Goal: Task Accomplishment & Management: Manage account settings

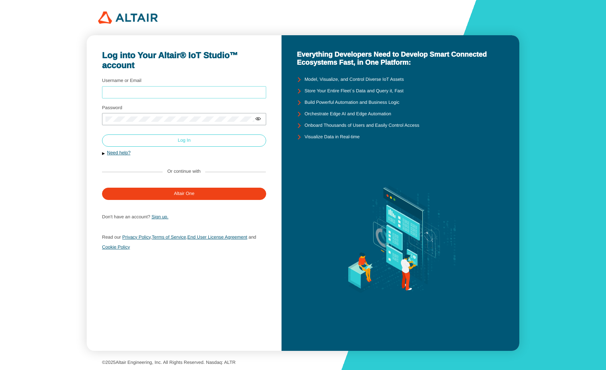
type input "mschoones"
click at [179, 143] on paper-button "Log In" at bounding box center [184, 141] width 164 height 12
type input "mschoones"
click at [228, 141] on paper-button "Log In" at bounding box center [184, 141] width 164 height 12
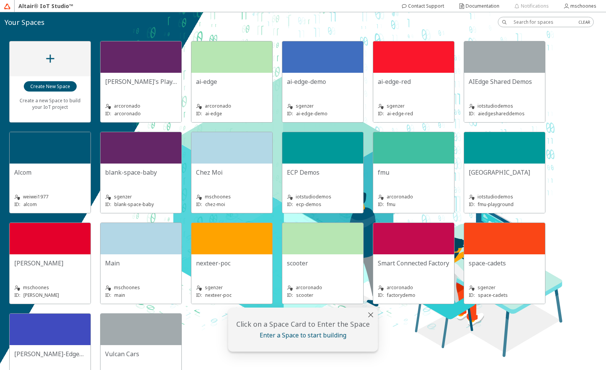
click at [147, 270] on div "Main" at bounding box center [141, 266] width 72 height 15
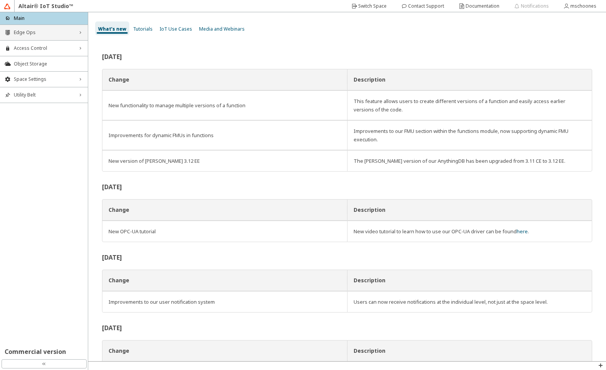
click at [20, 35] on span "Edge Ops" at bounding box center [44, 33] width 60 height 6
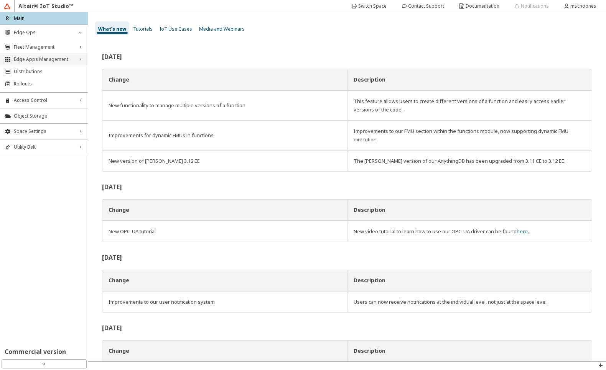
click at [21, 58] on span "Edge Apps Management" at bounding box center [44, 59] width 60 height 6
click at [24, 75] on span "Edge Applications" at bounding box center [50, 72] width 65 height 6
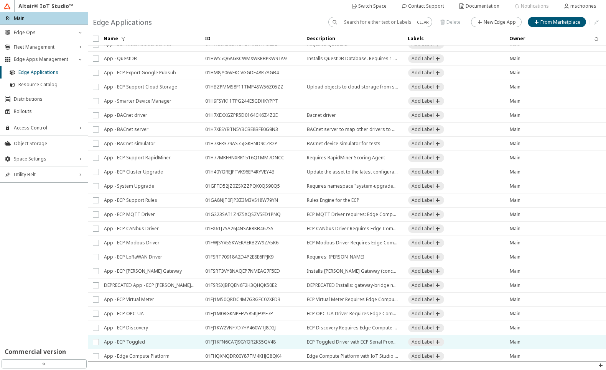
scroll to position [124, 0]
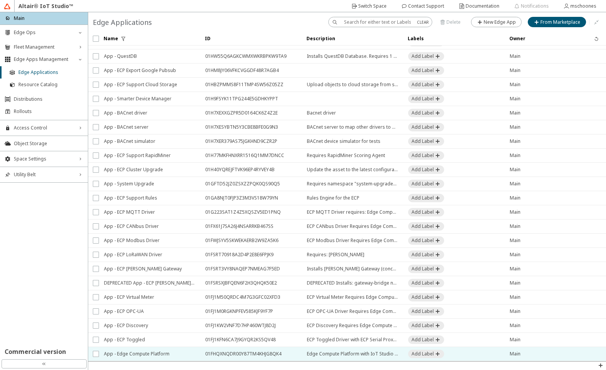
click at [166, 354] on span "App - Edge Compute Platform" at bounding box center [149, 354] width 91 height 14
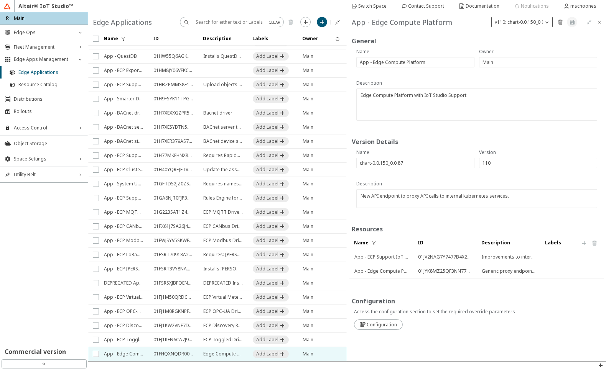
click at [543, 23] on iron-icon at bounding box center [547, 22] width 8 height 8
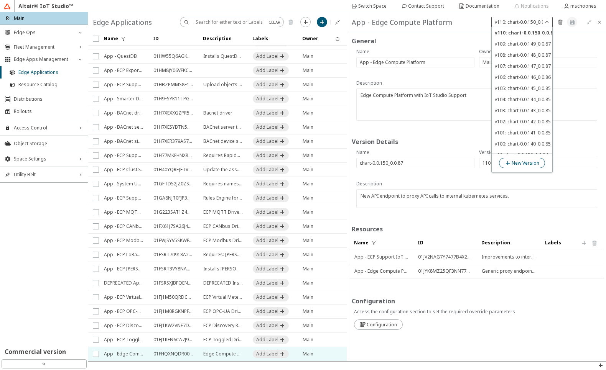
click at [0, 0] on slot "New Version" at bounding box center [0, 0] width 0 height 0
type input "111"
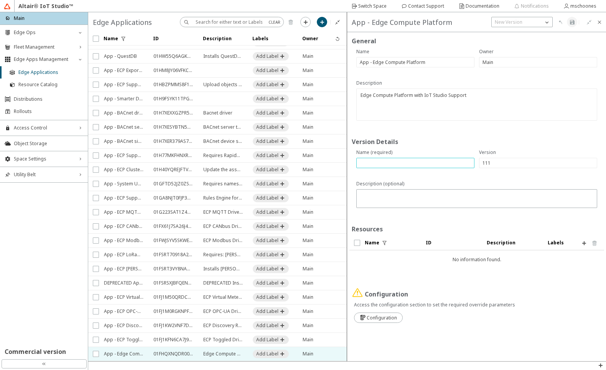
click at [413, 165] on input "text" at bounding box center [414, 163] width 111 height 7
paste input "chart-0.0.152_0.0.88"
type input "chart-0.0.152_0.0.88"
paste textarea "Improved authentication failure handling in the API rest clients"
type textarea "Improved authentication failure handling in the API rest clients"
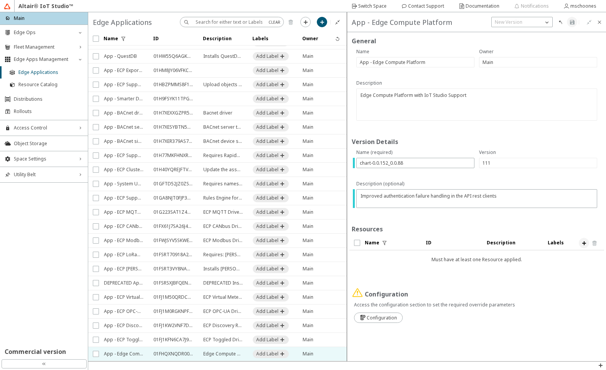
click at [584, 243] on iron-icon at bounding box center [584, 243] width 6 height 6
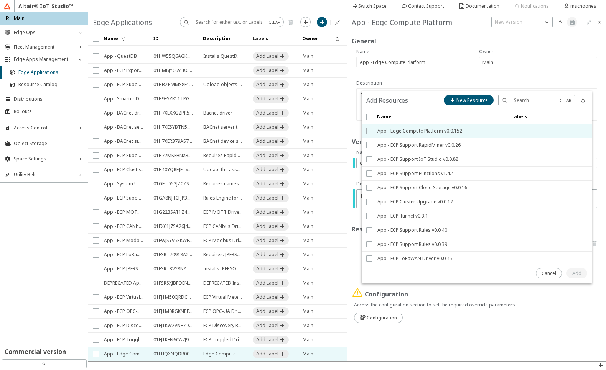
click at [369, 130] on input "checkbox" at bounding box center [368, 131] width 5 height 6
checkbox input "true"
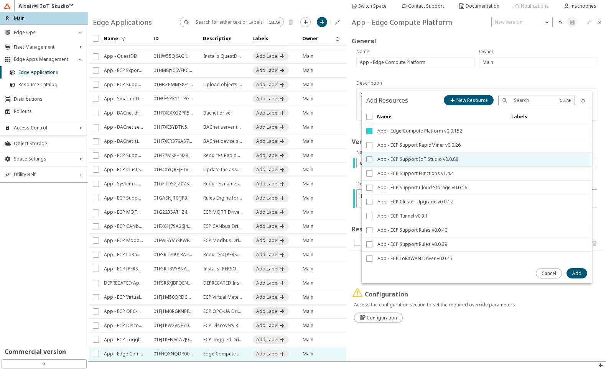
click at [368, 161] on input "checkbox" at bounding box center [368, 159] width 5 height 6
checkbox input "true"
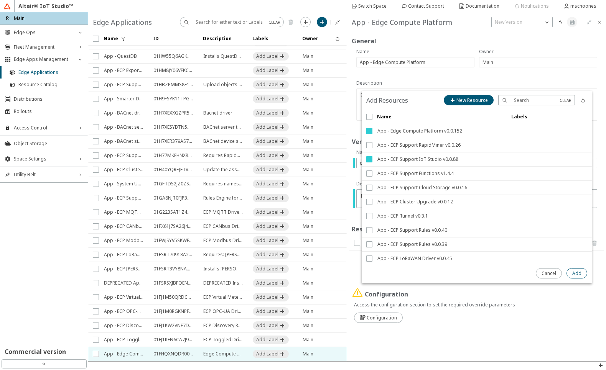
click at [577, 277] on paper-button "Add" at bounding box center [576, 273] width 21 height 10
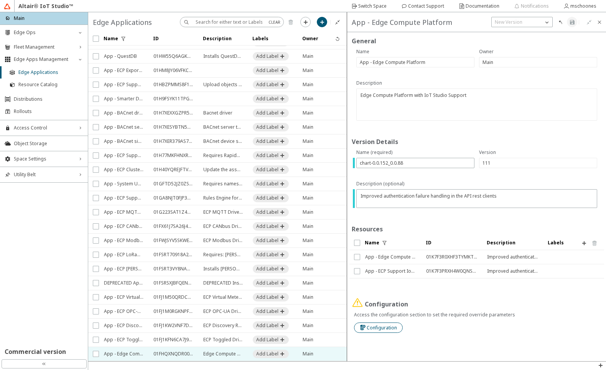
click at [0, 0] on slot "Configuration" at bounding box center [0, 0] width 0 height 0
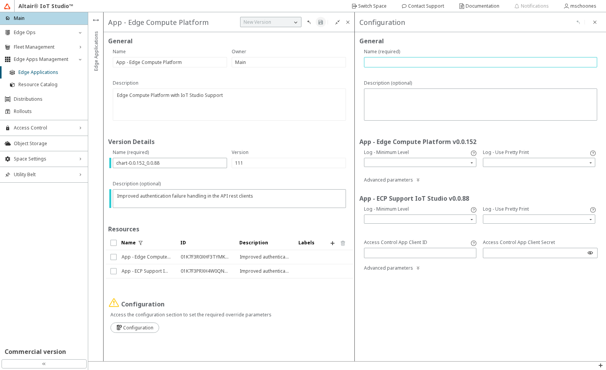
click at [376, 59] on input "text" at bounding box center [480, 62] width 226 height 7
type input "na"
click at [321, 21] on iron-icon at bounding box center [320, 22] width 6 height 6
type input "111"
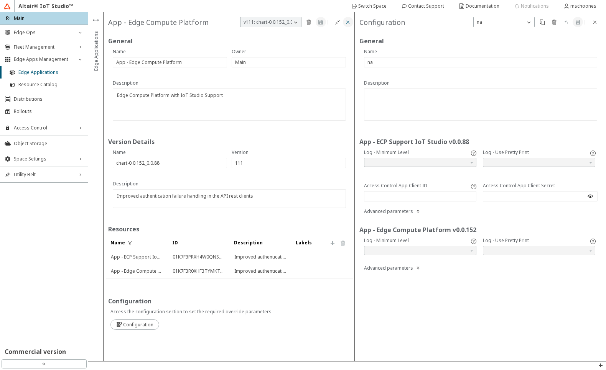
click at [346, 25] on paper-button at bounding box center [348, 22] width 10 height 10
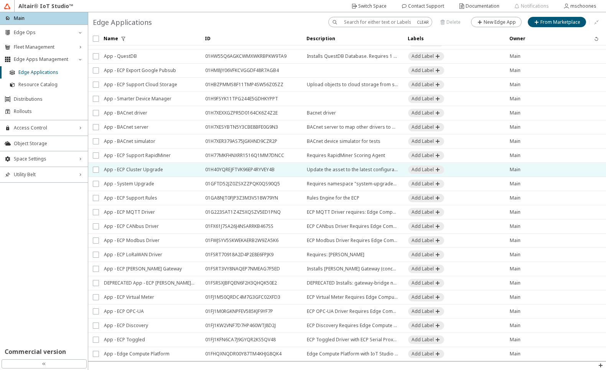
click at [133, 172] on span "App - ECP Cluster Upgrade" at bounding box center [149, 170] width 91 height 14
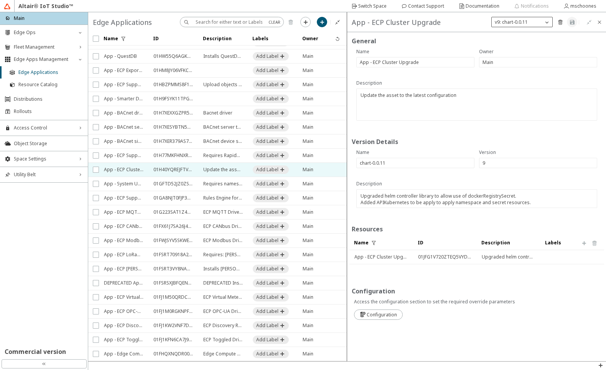
click at [510, 21] on p "v9: chart-0.0.11" at bounding box center [510, 22] width 39 height 7
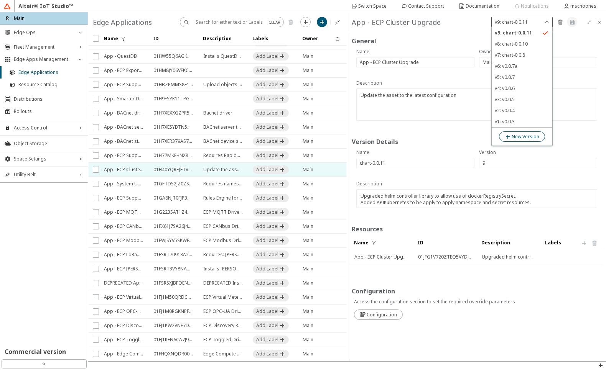
click at [0, 0] on slot "New Version" at bounding box center [0, 0] width 0 height 0
type input "10"
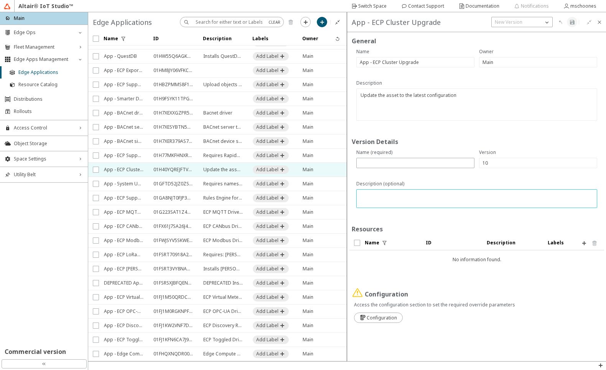
click at [445, 195] on textarea at bounding box center [476, 199] width 235 height 15
click at [400, 165] on input "text" at bounding box center [414, 163] width 111 height 7
paste input "chart-0.0.12"
type input "chart-0.0.12"
click at [423, 203] on textarea at bounding box center [476, 199] width 235 height 15
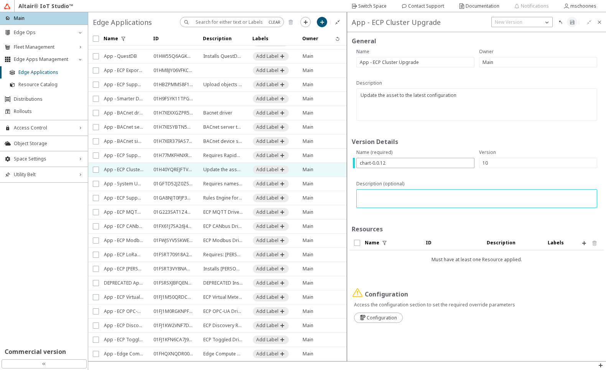
paste textarea "Improved authentication failure handling in the API rest clients"
type textarea "Improved authentication failure handling in the API rest clients"
click at [585, 246] on iron-icon at bounding box center [584, 243] width 6 height 6
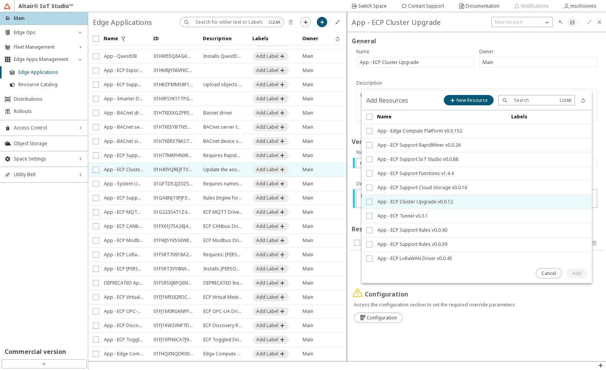
click at [368, 200] on input "checkbox" at bounding box center [368, 202] width 5 height 6
checkbox input "true"
click at [571, 272] on paper-button "Add" at bounding box center [576, 273] width 21 height 10
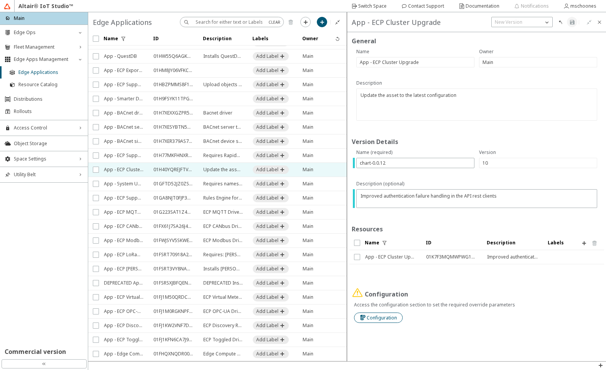
click at [0, 0] on slot "Configuration" at bounding box center [0, 0] width 0 height 0
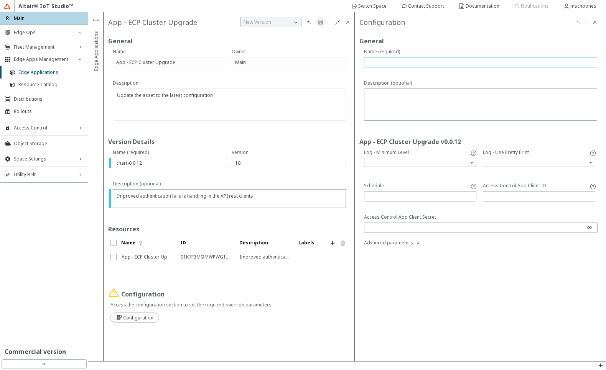
click at [389, 64] on input "text" at bounding box center [480, 62] width 226 height 7
type input "na"
click at [320, 26] on paper-button at bounding box center [320, 22] width 10 height 10
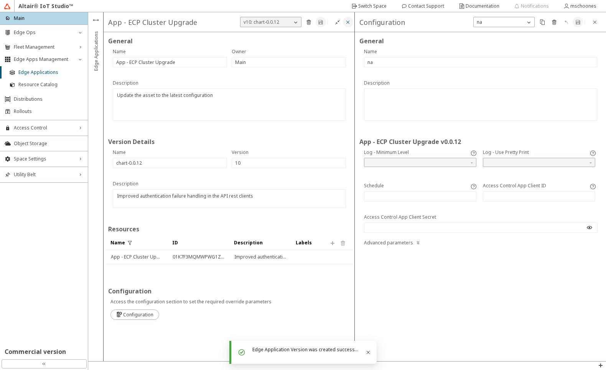
click at [346, 21] on iron-icon at bounding box center [348, 22] width 6 height 6
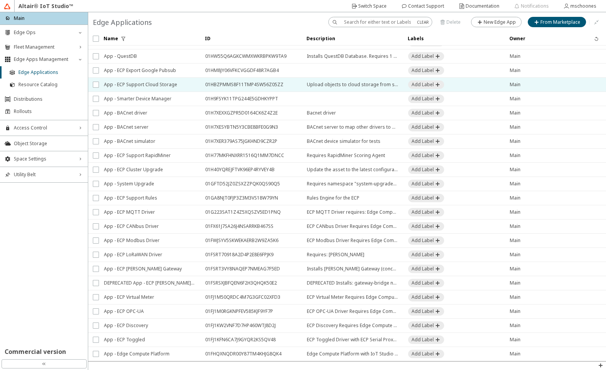
click at [163, 83] on span "App - ECP Support Cloud Storage" at bounding box center [149, 85] width 91 height 14
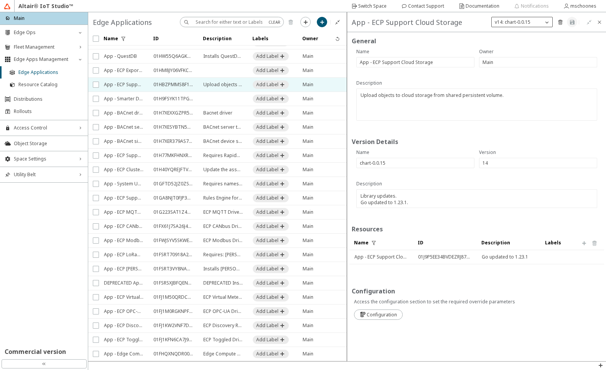
click at [500, 26] on div "v14: chart-0.0.15" at bounding box center [516, 22] width 51 height 8
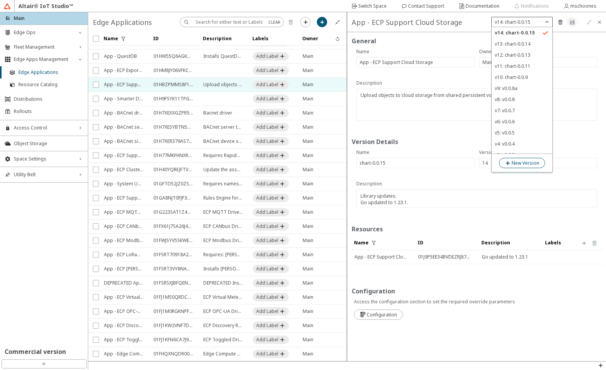
click at [510, 164] on iron-icon at bounding box center [507, 163] width 7 height 6
type input "15"
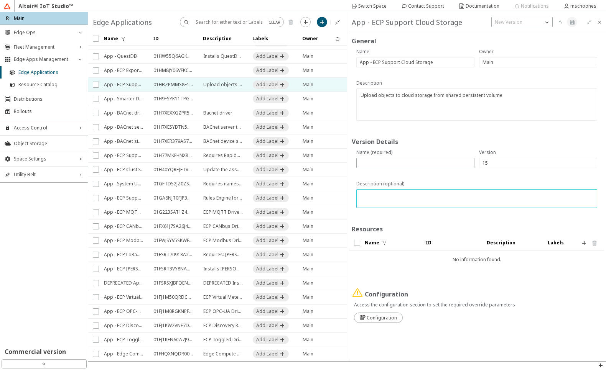
click at [385, 193] on textarea at bounding box center [476, 199] width 235 height 15
paste textarea "Improved authentication failure handling in the API rest clients"
type textarea "Improved authentication failure handling in the API rest clients"
click at [384, 161] on input "text" at bounding box center [414, 163] width 111 height 7
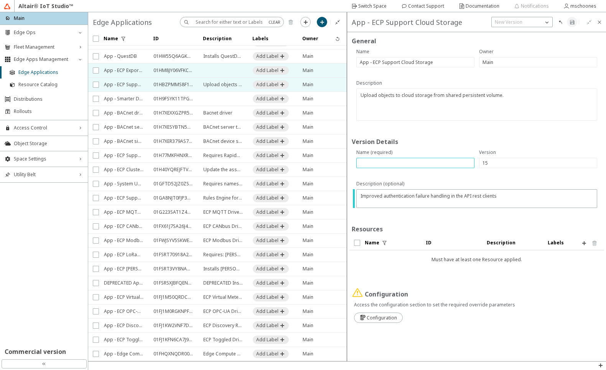
paste input "chart-0.0.16"
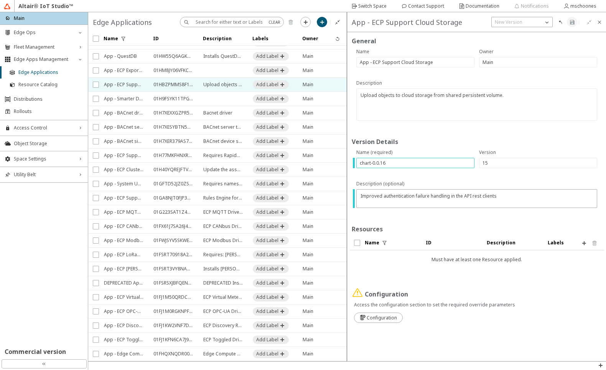
type input "chart-0.0.16"
click at [583, 245] on iron-icon at bounding box center [584, 243] width 6 height 6
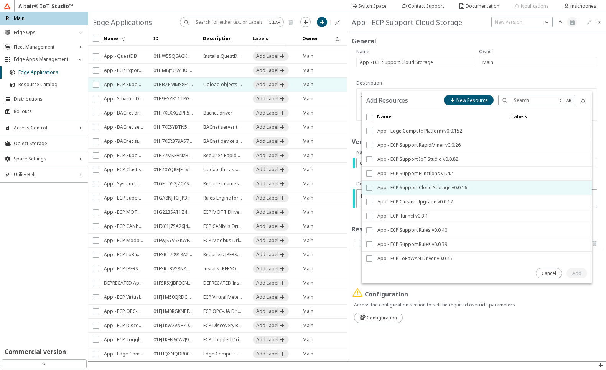
click at [368, 188] on input "checkbox" at bounding box center [368, 188] width 5 height 6
checkbox input "true"
click at [0, 0] on slot "Add" at bounding box center [0, 0] width 0 height 0
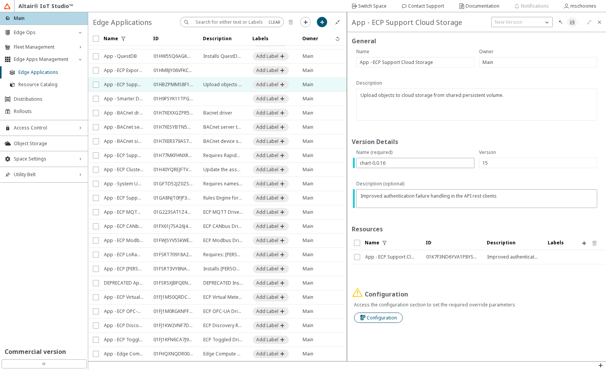
click at [0, 0] on slot "Configuration" at bounding box center [0, 0] width 0 height 0
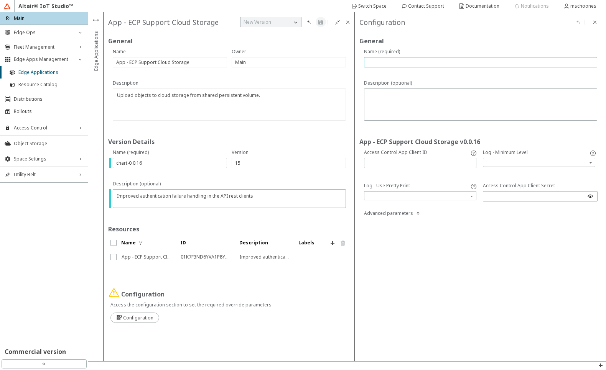
click at [409, 64] on input "text" at bounding box center [480, 62] width 226 height 7
type input "na"
click at [320, 23] on iron-icon at bounding box center [320, 22] width 6 height 6
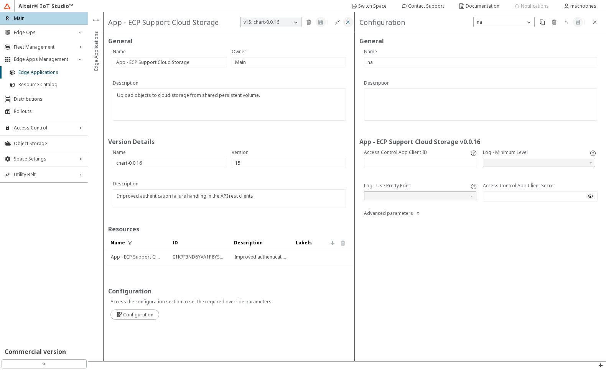
click at [349, 22] on iron-icon at bounding box center [348, 22] width 6 height 6
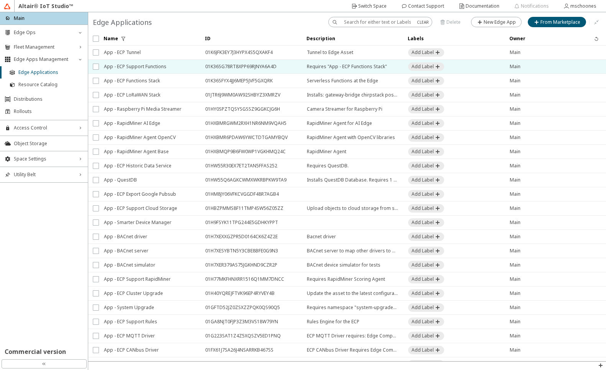
click at [138, 70] on span "App - ECP Support Functions" at bounding box center [149, 67] width 91 height 14
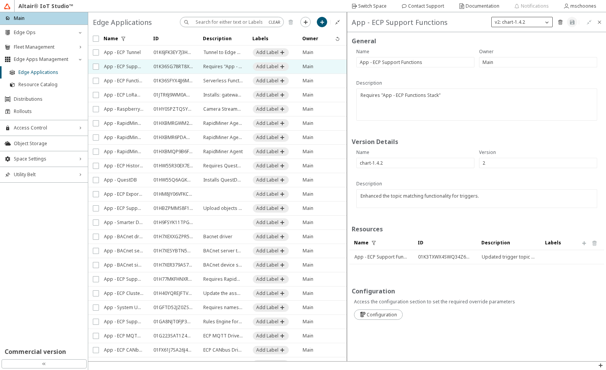
click at [530, 22] on div "v2: chart-1.4.2" at bounding box center [516, 22] width 51 height 8
click at [0, 0] on slot "New Version" at bounding box center [0, 0] width 0 height 0
type input "3"
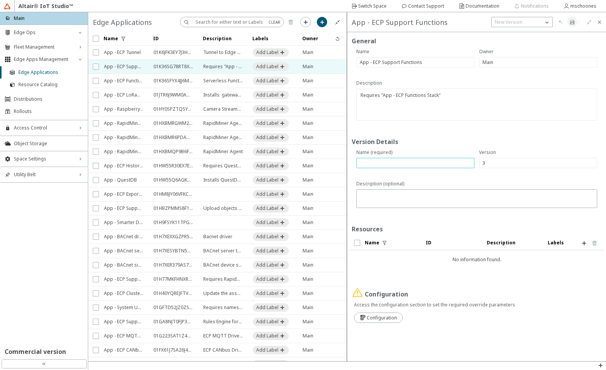
click at [394, 164] on input "text" at bounding box center [414, 163] width 111 height 7
paste input "chart-1.4.4"
type input "chart-1.4.4"
click at [425, 197] on textarea at bounding box center [476, 199] width 235 height 15
paste textarea "Improved authentication failure handling in the API rest clients"
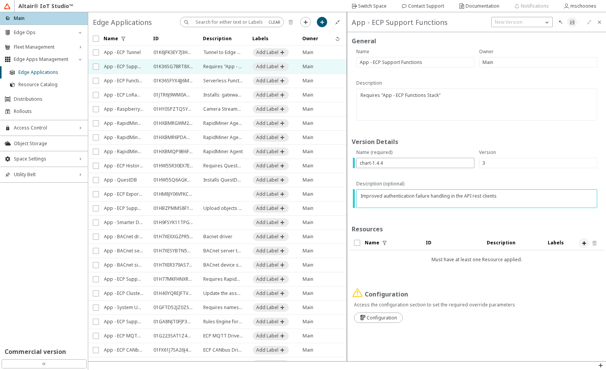
type textarea "Improved authentication failure handling in the API rest clients"
click at [585, 245] on iron-icon at bounding box center [584, 243] width 6 height 6
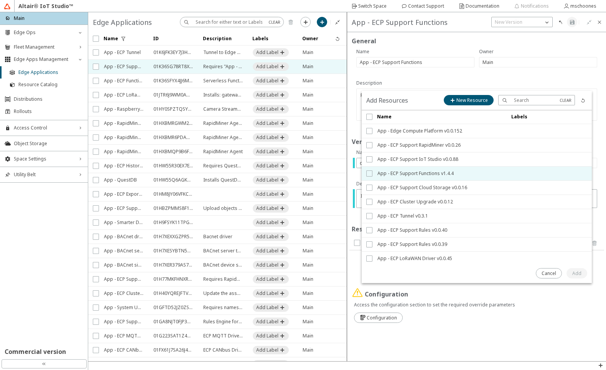
click at [371, 172] on input "checkbox" at bounding box center [368, 174] width 5 height 6
checkbox input "true"
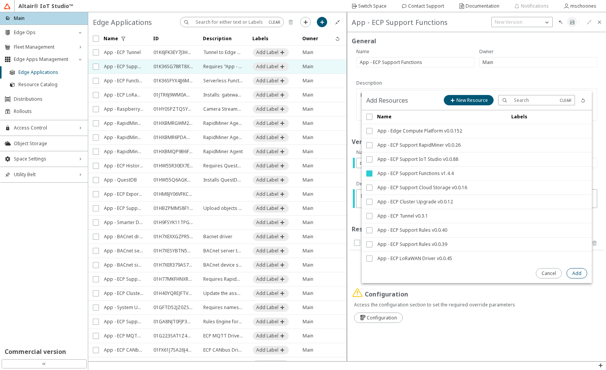
click at [0, 0] on slot "Add" at bounding box center [0, 0] width 0 height 0
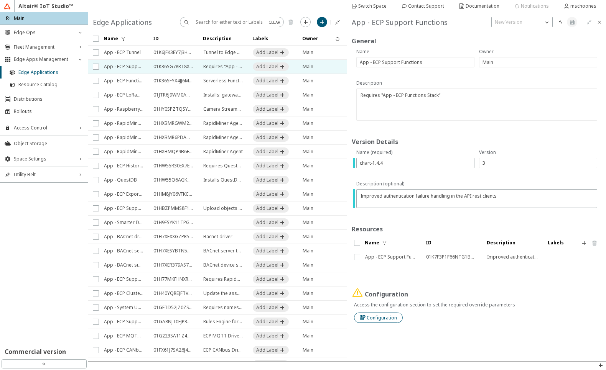
click at [0, 0] on slot "Configuration" at bounding box center [0, 0] width 0 height 0
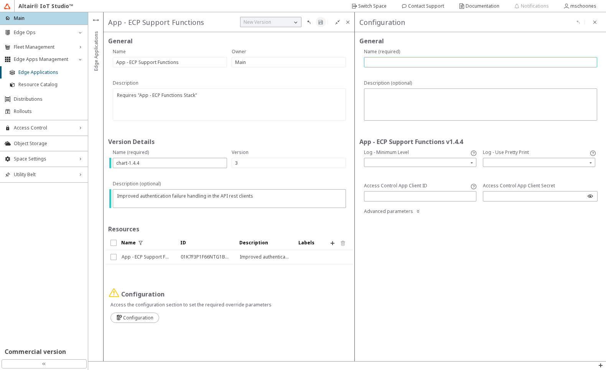
click at [412, 63] on input "text" at bounding box center [480, 62] width 226 height 7
type input "na"
click at [322, 24] on iron-icon at bounding box center [320, 22] width 6 height 6
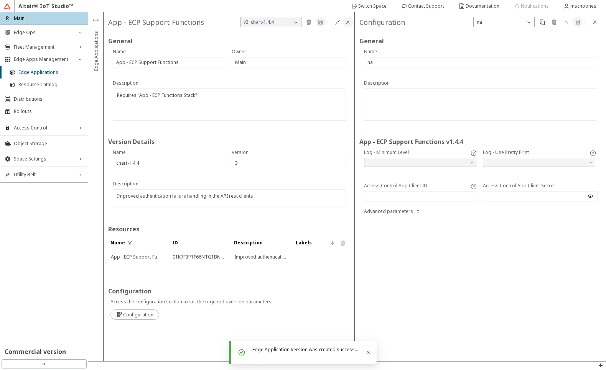
click at [348, 21] on iron-icon at bounding box center [348, 22] width 6 height 6
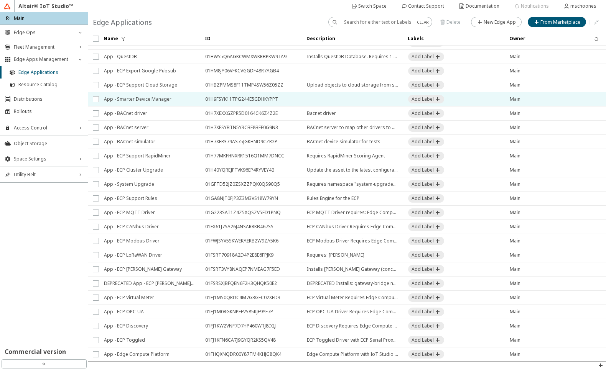
scroll to position [124, 0]
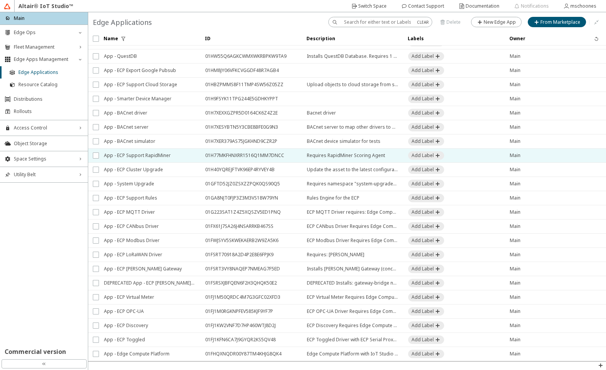
click at [140, 160] on span "App - ECP Support RapidMiner" at bounding box center [149, 156] width 91 height 14
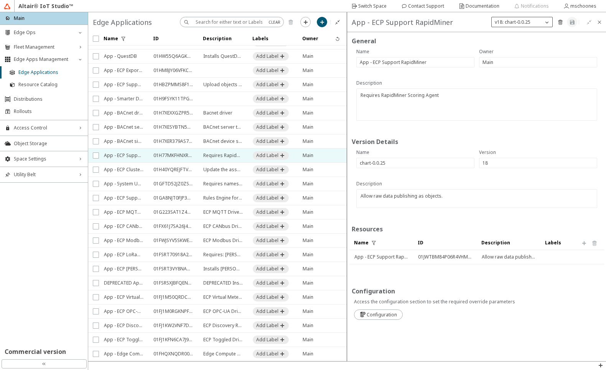
click at [534, 22] on div "v18: chart-0.0.25" at bounding box center [516, 22] width 51 height 8
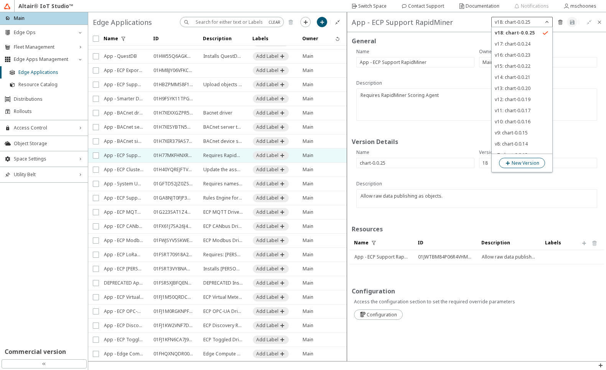
click at [0, 0] on slot "New Version" at bounding box center [0, 0] width 0 height 0
type input "19"
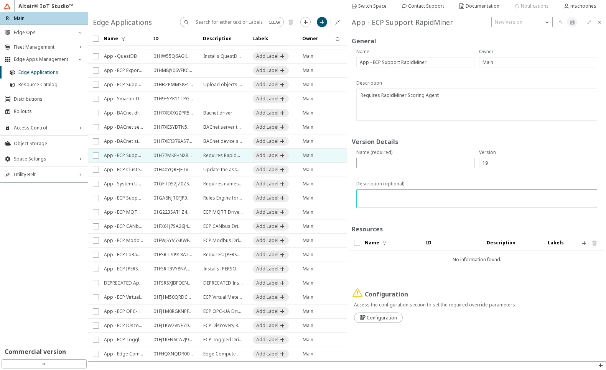
click at [421, 196] on textarea at bounding box center [476, 199] width 235 height 15
paste textarea "Improved authentication failure handling in the API rest clients"
type textarea "Improved authentication failure handling in the API rest clients"
click at [366, 164] on input "text" at bounding box center [414, 163] width 111 height 7
paste input "chart-0.0.26"
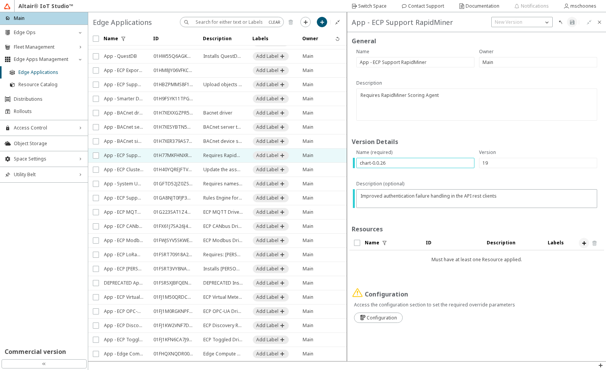
type input "chart-0.0.26"
click at [582, 245] on iron-icon at bounding box center [584, 243] width 6 height 6
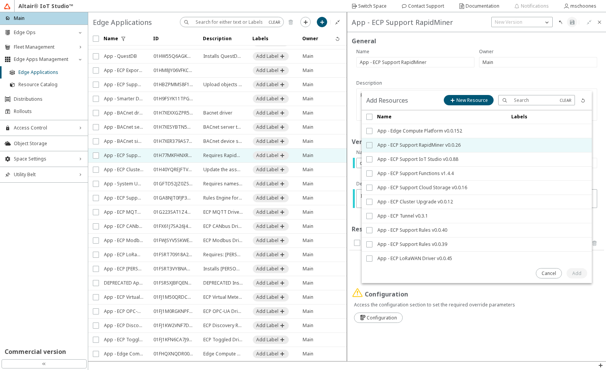
click at [368, 146] on input "checkbox" at bounding box center [368, 145] width 5 height 6
checkbox input "true"
click at [571, 272] on paper-button "Add" at bounding box center [576, 273] width 21 height 10
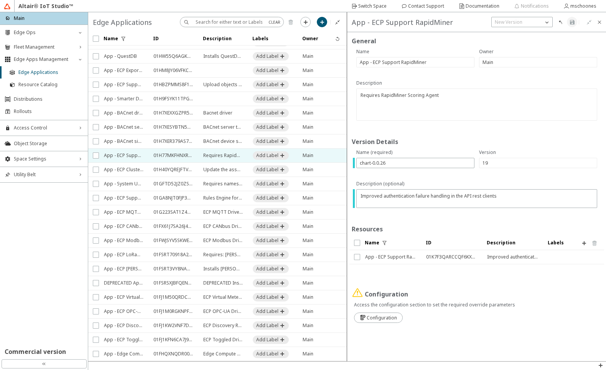
drag, startPoint x: 383, startPoint y: 321, endPoint x: 402, endPoint y: 258, distance: 65.2
click at [0, 0] on slot "Configuration" at bounding box center [0, 0] width 0 height 0
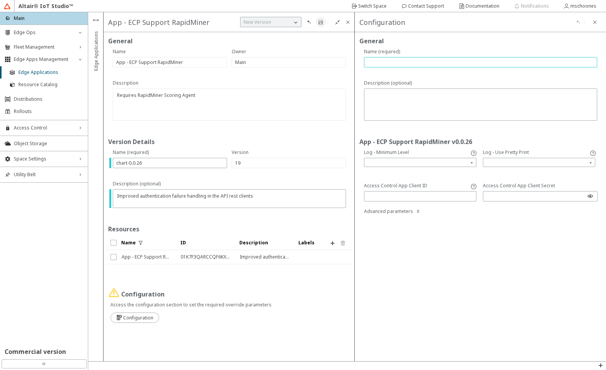
click at [396, 62] on input "text" at bounding box center [480, 62] width 226 height 7
type input "na"
click at [319, 21] on iron-icon at bounding box center [320, 22] width 6 height 6
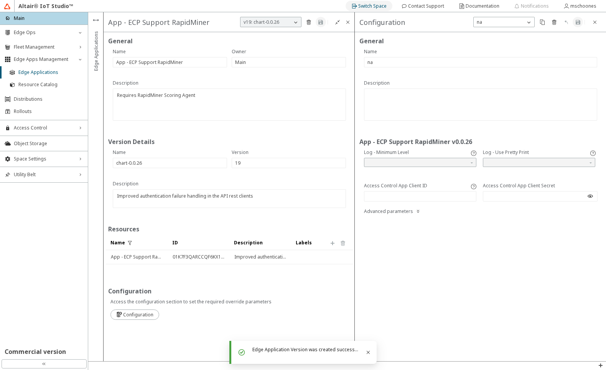
click at [0, 0] on slot "Switch Space" at bounding box center [0, 0] width 0 height 0
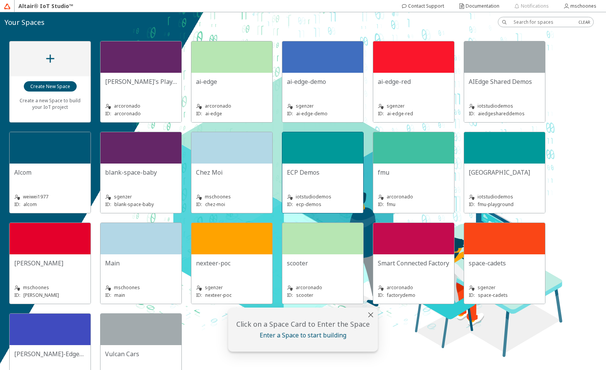
click at [323, 164] on div "ECP Demos iotstudiodemos ID: ecp-demos" at bounding box center [322, 188] width 81 height 49
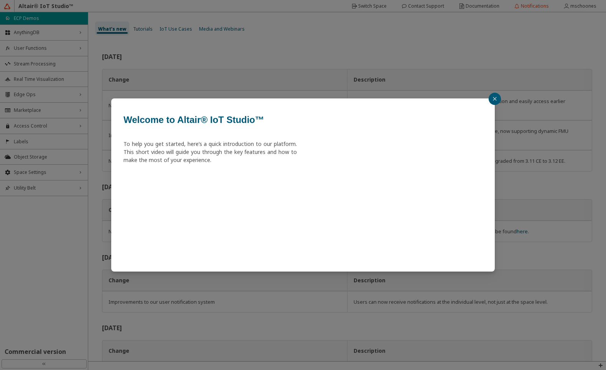
click at [36, 97] on div "Welcome to Altair® IoT Studio™ To help you get started, here’s a quick introduc…" at bounding box center [303, 185] width 606 height 370
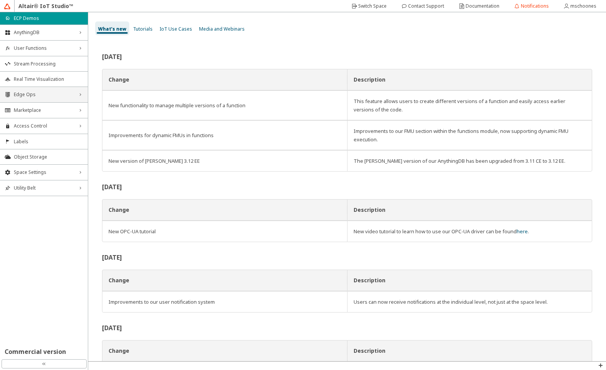
click at [35, 95] on span "Edge Ops" at bounding box center [44, 95] width 60 height 6
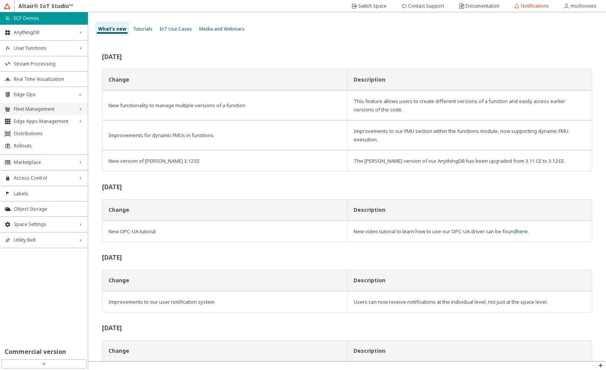
click at [37, 109] on span "Fleet Management" at bounding box center [44, 109] width 60 height 6
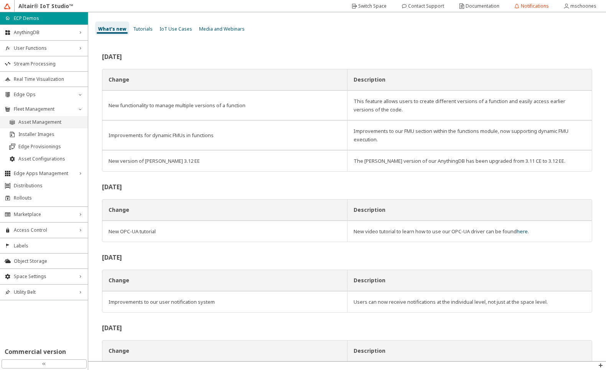
click at [38, 120] on span "Asset Management" at bounding box center [50, 122] width 65 height 6
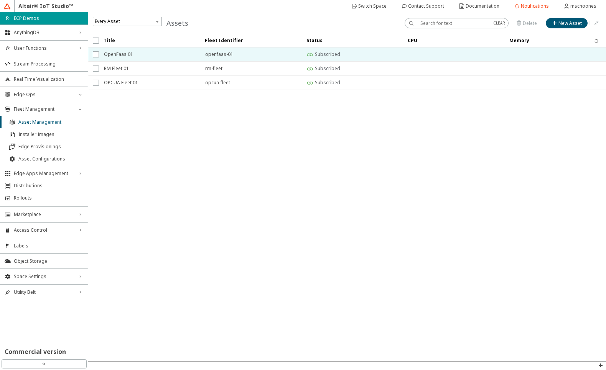
click at [132, 54] on span "OpenFaas 01" at bounding box center [149, 55] width 91 height 14
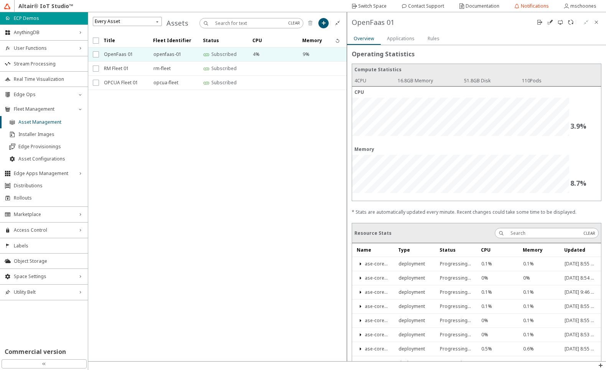
click at [0, 0] on slot "Applications" at bounding box center [0, 0] width 0 height 0
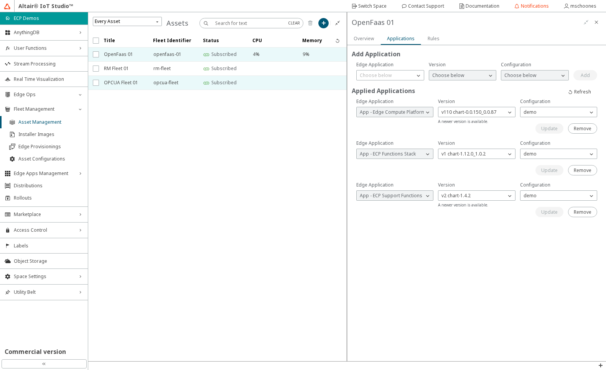
click at [132, 82] on span "OPCUA Fleet 01" at bounding box center [123, 83] width 39 height 14
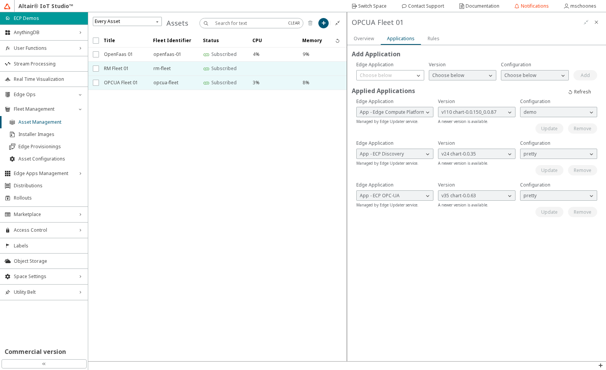
click at [128, 70] on span "RM Fleet 01" at bounding box center [123, 69] width 39 height 14
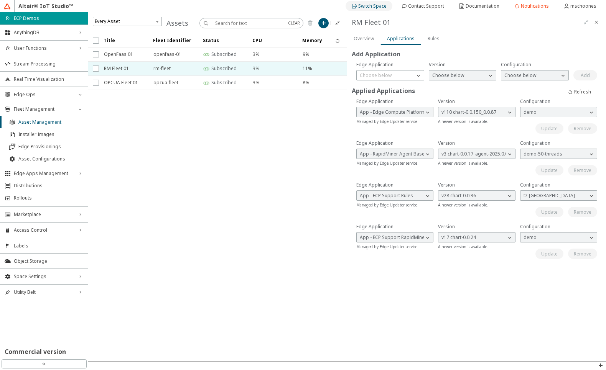
click at [0, 0] on slot "Switch Space" at bounding box center [0, 0] width 0 height 0
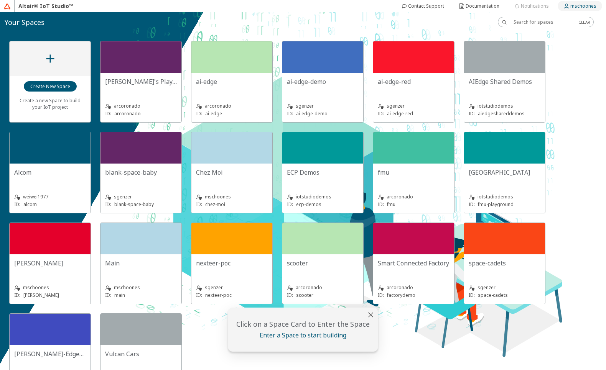
click at [0, 0] on slot "mschoones" at bounding box center [0, 0] width 0 height 0
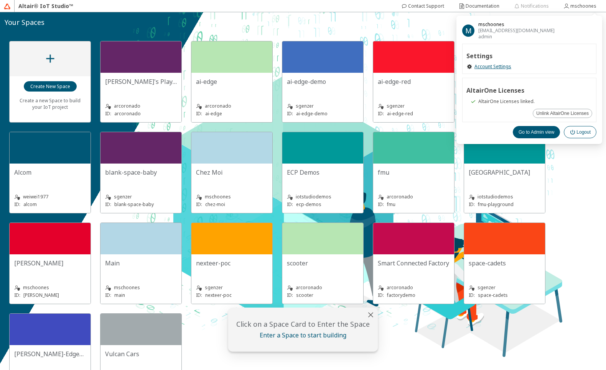
click at [580, 136] on paper-button "Logout" at bounding box center [579, 132] width 33 height 12
